Goal: Task Accomplishment & Management: Manage account settings

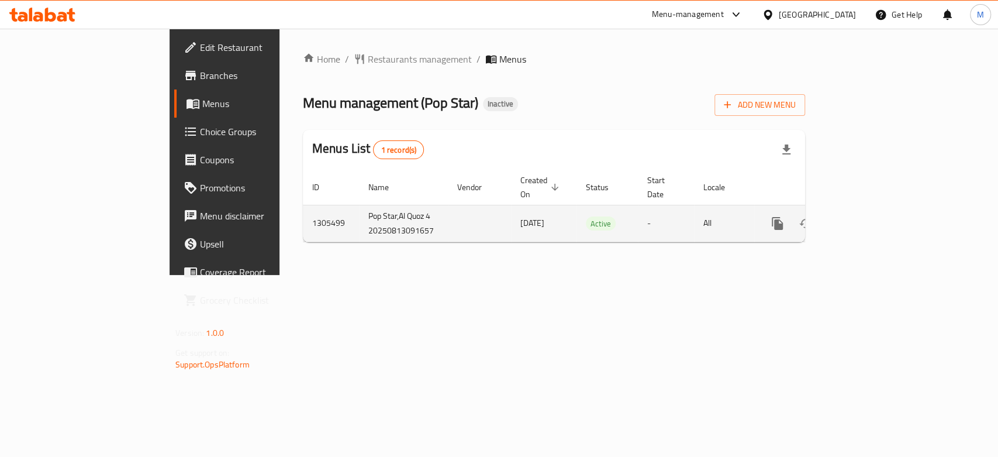
click at [876, 209] on link "enhanced table" at bounding box center [862, 223] width 28 height 28
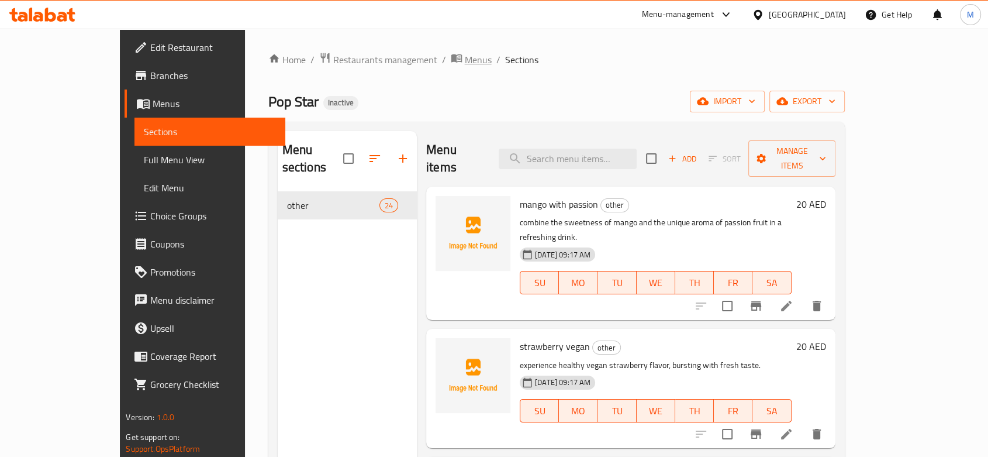
click at [465, 58] on span "Menus" at bounding box center [478, 60] width 27 height 14
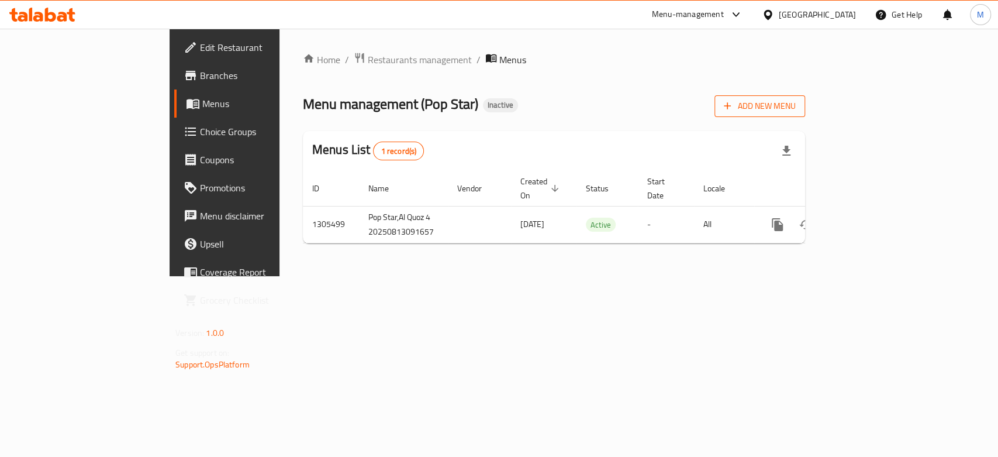
click at [796, 102] on span "Add New Menu" at bounding box center [760, 106] width 72 height 15
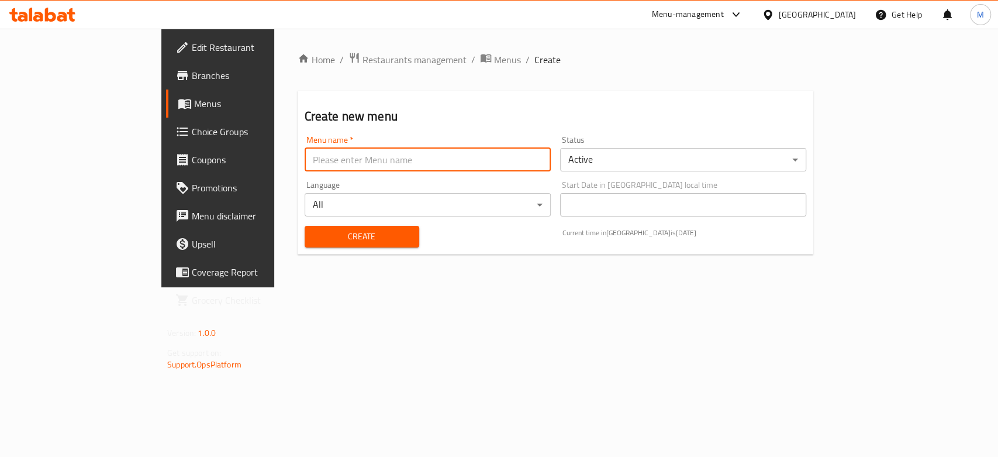
click at [437, 164] on input "text" at bounding box center [428, 159] width 246 height 23
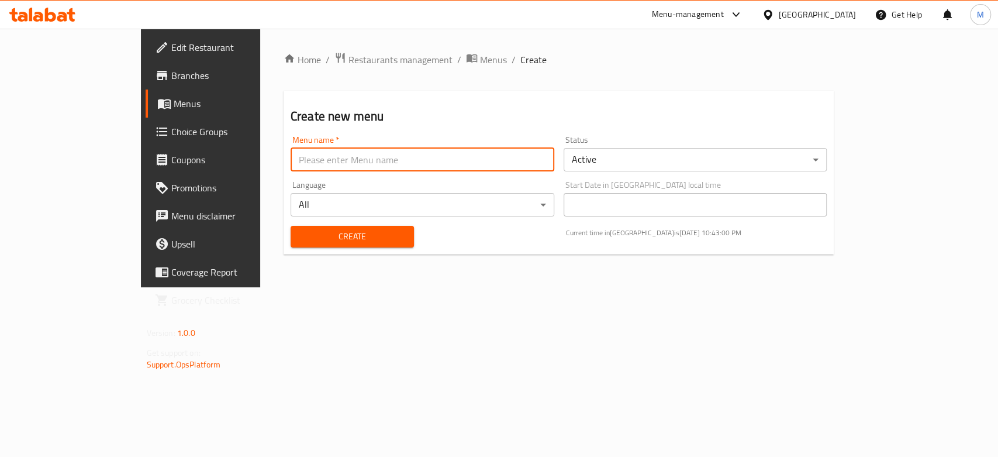
type input "new 1"
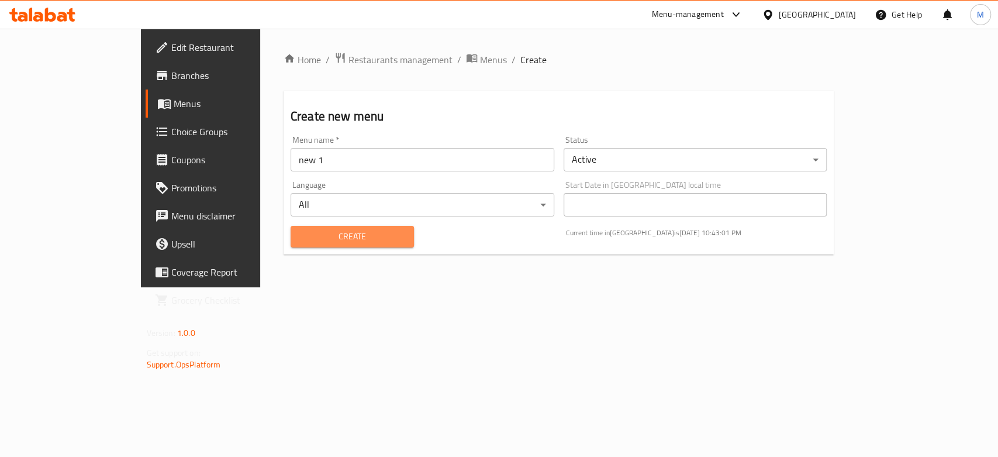
click at [300, 239] on span "Create" at bounding box center [352, 236] width 105 height 15
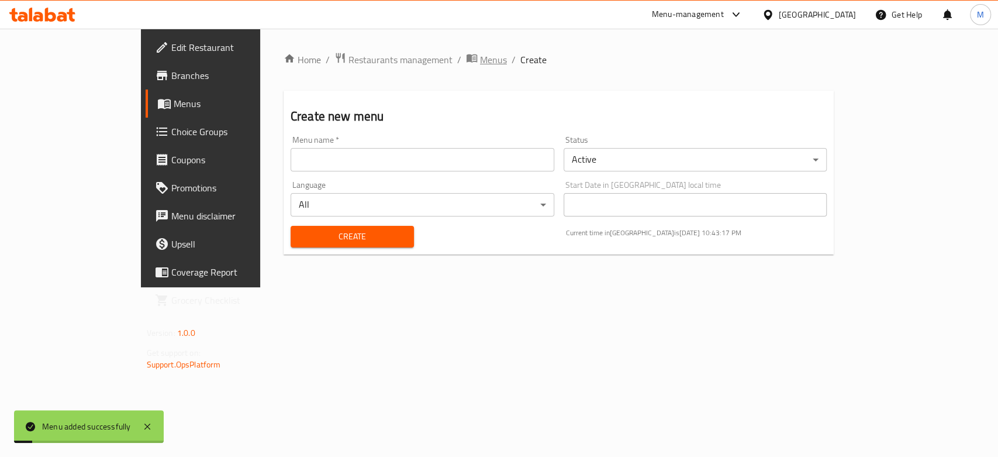
click at [480, 54] on span "Menus" at bounding box center [493, 60] width 27 height 14
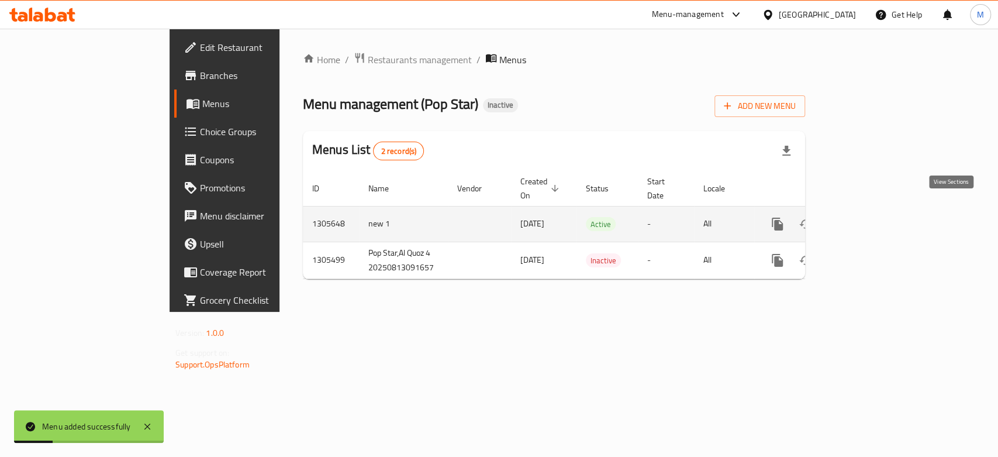
click at [867, 219] on icon "enhanced table" at bounding box center [861, 224] width 11 height 11
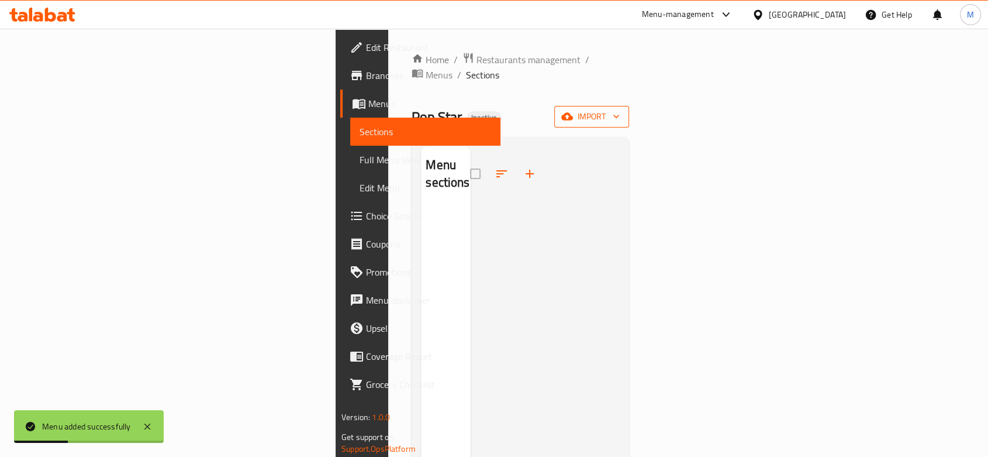
click at [620, 109] on span "import" at bounding box center [592, 116] width 56 height 15
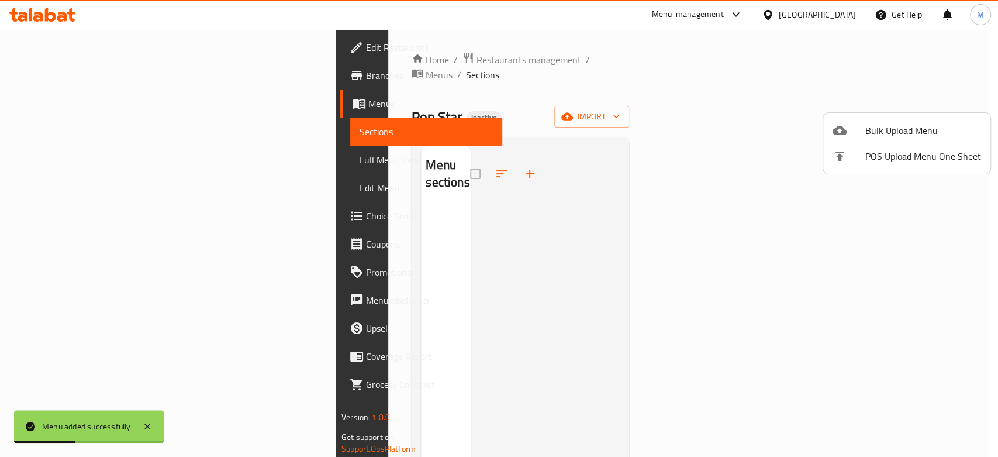
click at [900, 123] on span "Bulk Upload Menu" at bounding box center [923, 130] width 116 height 14
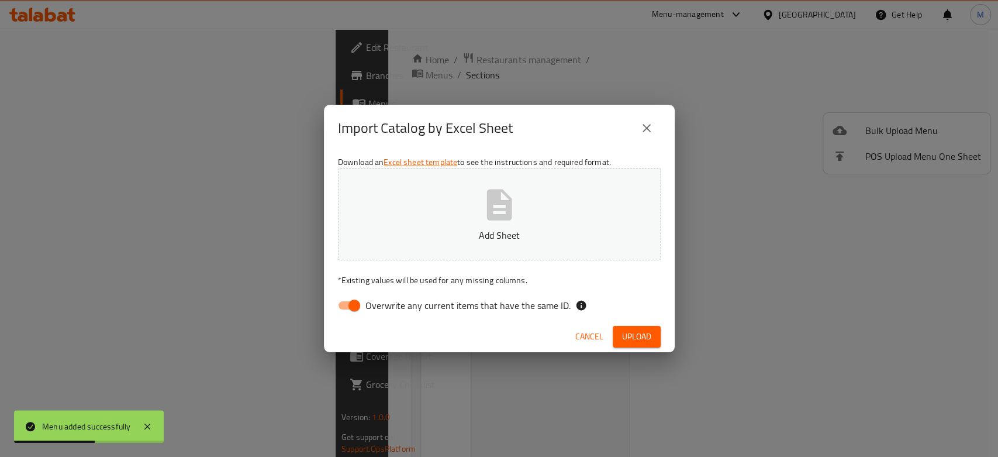
click at [386, 299] on span "Overwrite any current items that have the same ID." at bounding box center [467, 305] width 205 height 14
click at [386, 299] on input "Overwrite any current items that have the same ID." at bounding box center [354, 305] width 67 height 22
checkbox input "false"
click at [394, 224] on button "Add Sheet" at bounding box center [499, 214] width 323 height 92
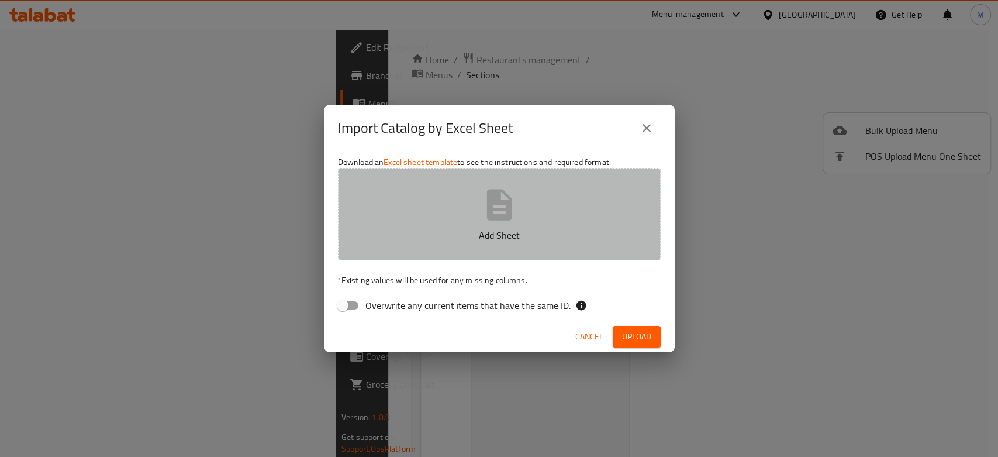
click at [497, 235] on p "Add Sheet" at bounding box center [499, 235] width 286 height 14
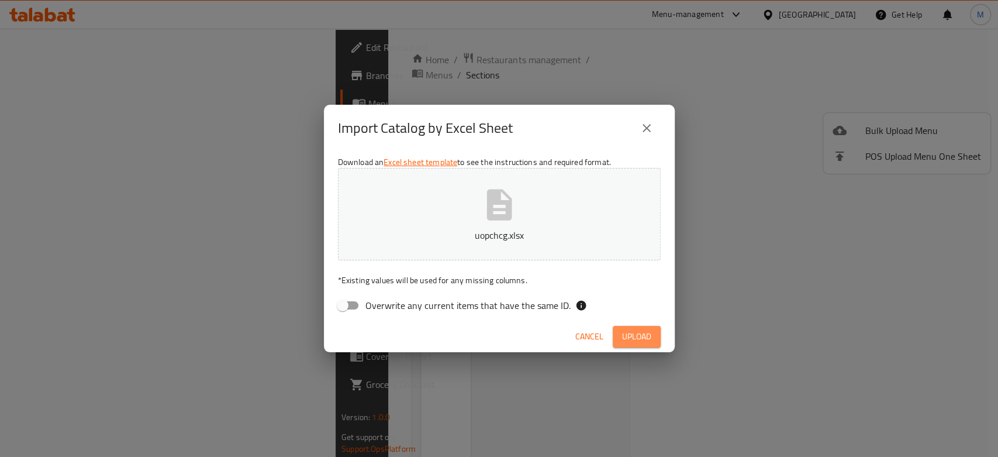
click at [633, 335] on span "Upload" at bounding box center [636, 336] width 29 height 15
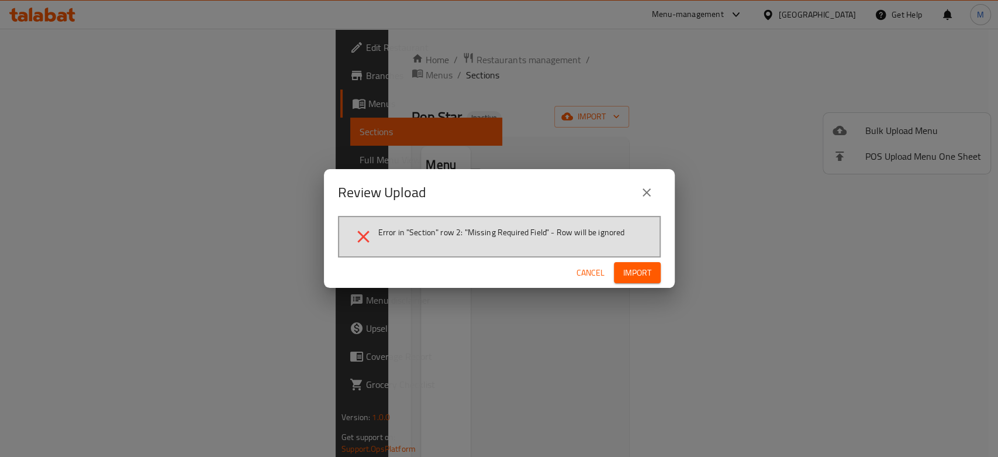
click at [634, 278] on span "Import" at bounding box center [637, 272] width 28 height 15
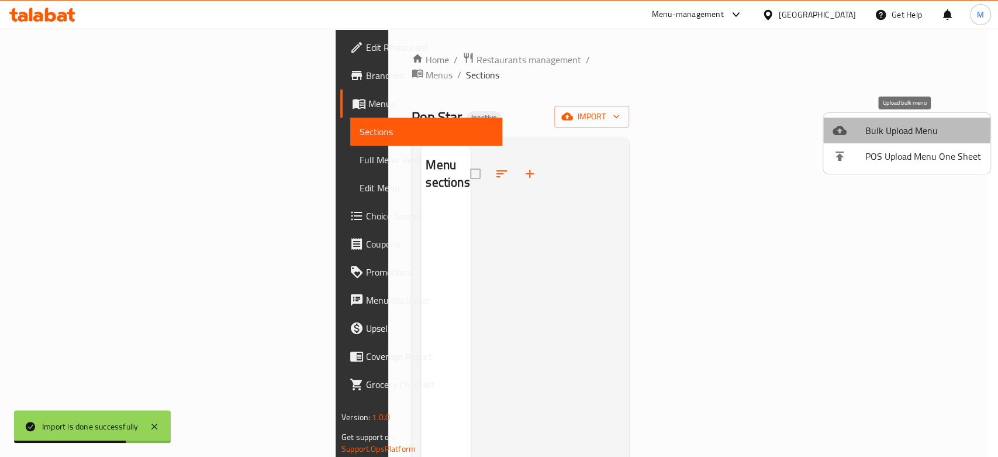
click at [842, 123] on icon at bounding box center [839, 130] width 14 height 14
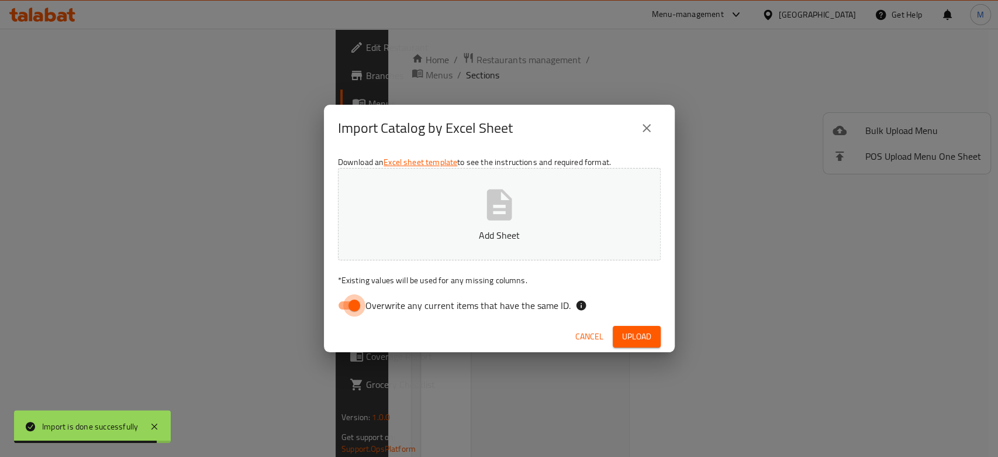
click at [353, 302] on input "Overwrite any current items that have the same ID." at bounding box center [354, 305] width 67 height 22
checkbox input "false"
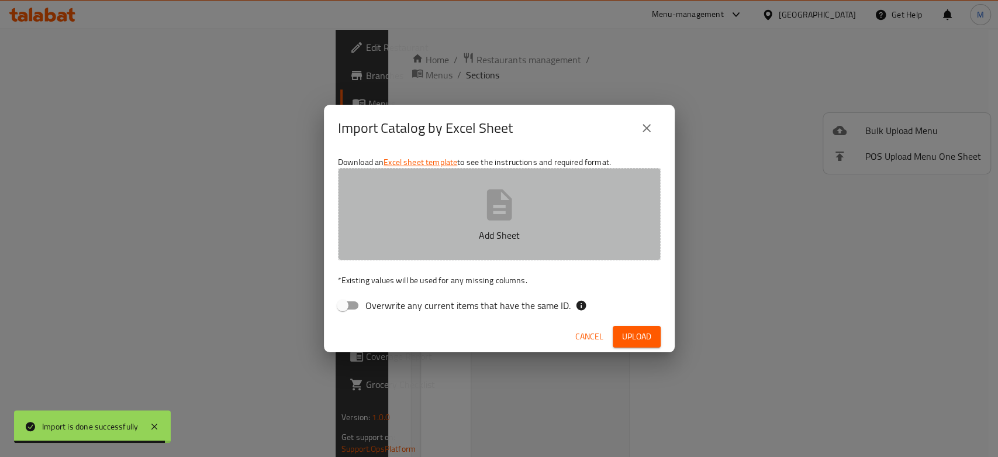
click at [424, 227] on button "Add Sheet" at bounding box center [499, 214] width 323 height 92
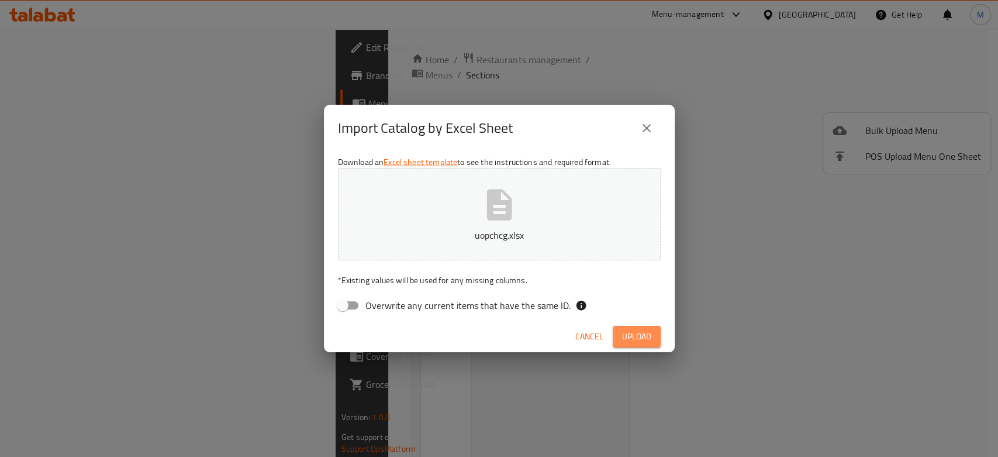
click at [629, 334] on span "Upload" at bounding box center [636, 336] width 29 height 15
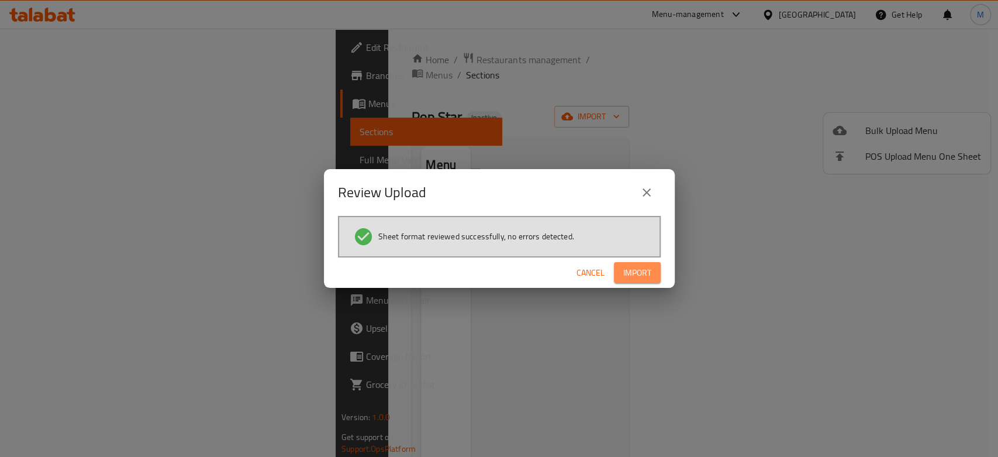
click at [634, 269] on span "Import" at bounding box center [637, 272] width 28 height 15
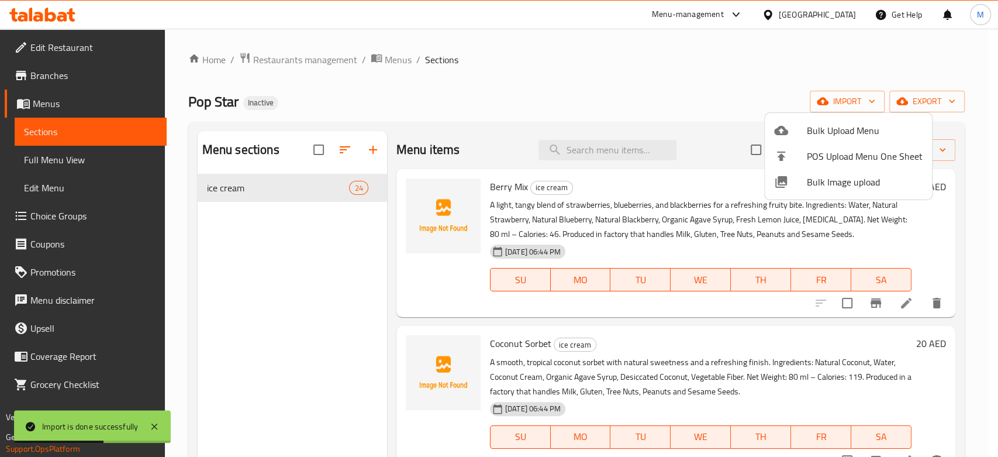
click at [98, 157] on div at bounding box center [499, 228] width 998 height 457
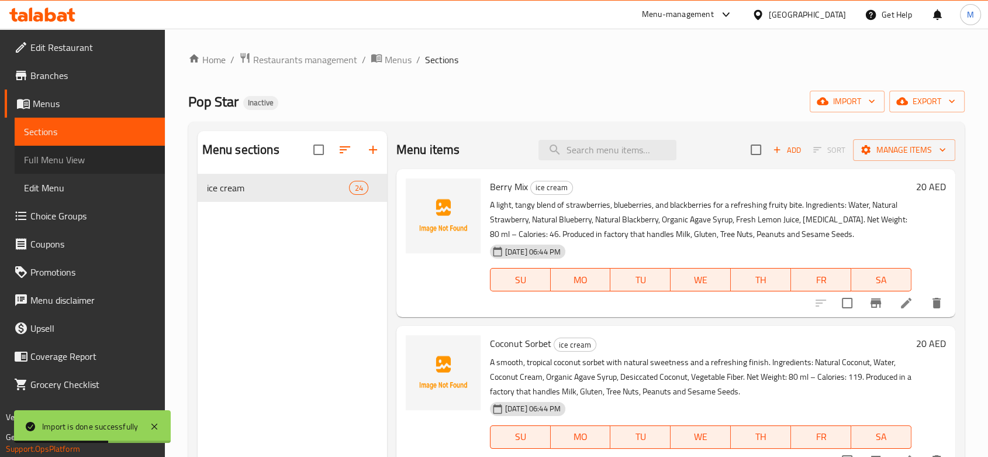
click at [56, 157] on span "Full Menu View" at bounding box center [90, 160] width 132 height 14
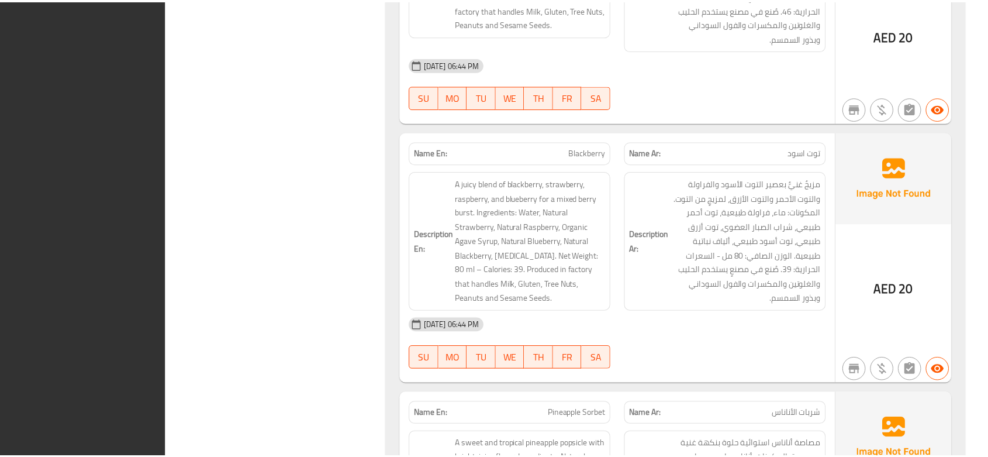
scroll to position [5909, 0]
